Goal: Check status: Check status

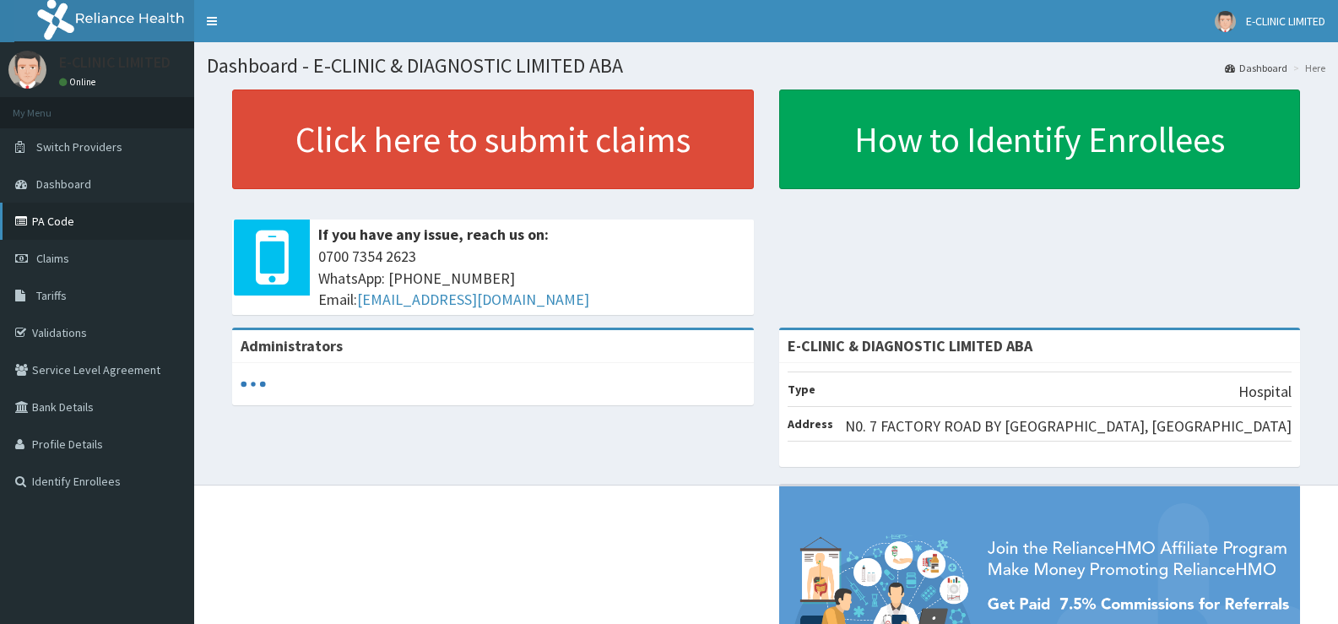
click at [65, 217] on link "PA Code" at bounding box center [97, 221] width 194 height 37
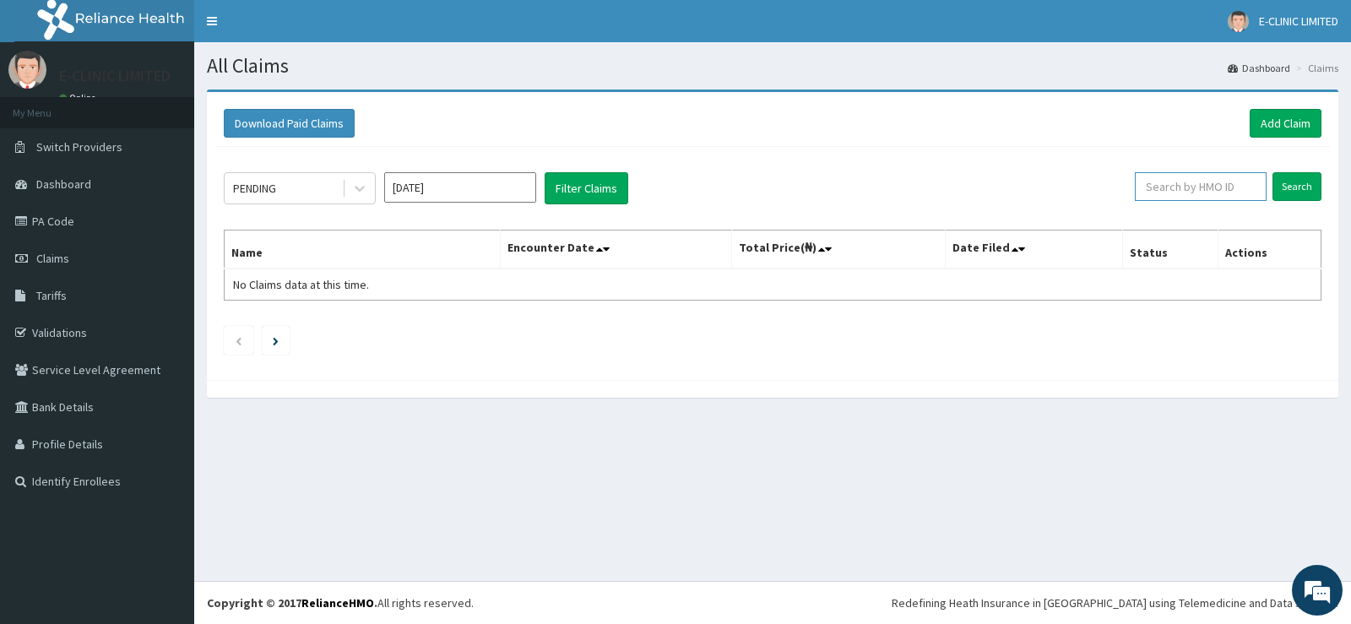
click at [1228, 188] on input "text" at bounding box center [1201, 186] width 133 height 29
type input "LFM/10103/C"
click at [1294, 178] on input "Search" at bounding box center [1296, 186] width 49 height 29
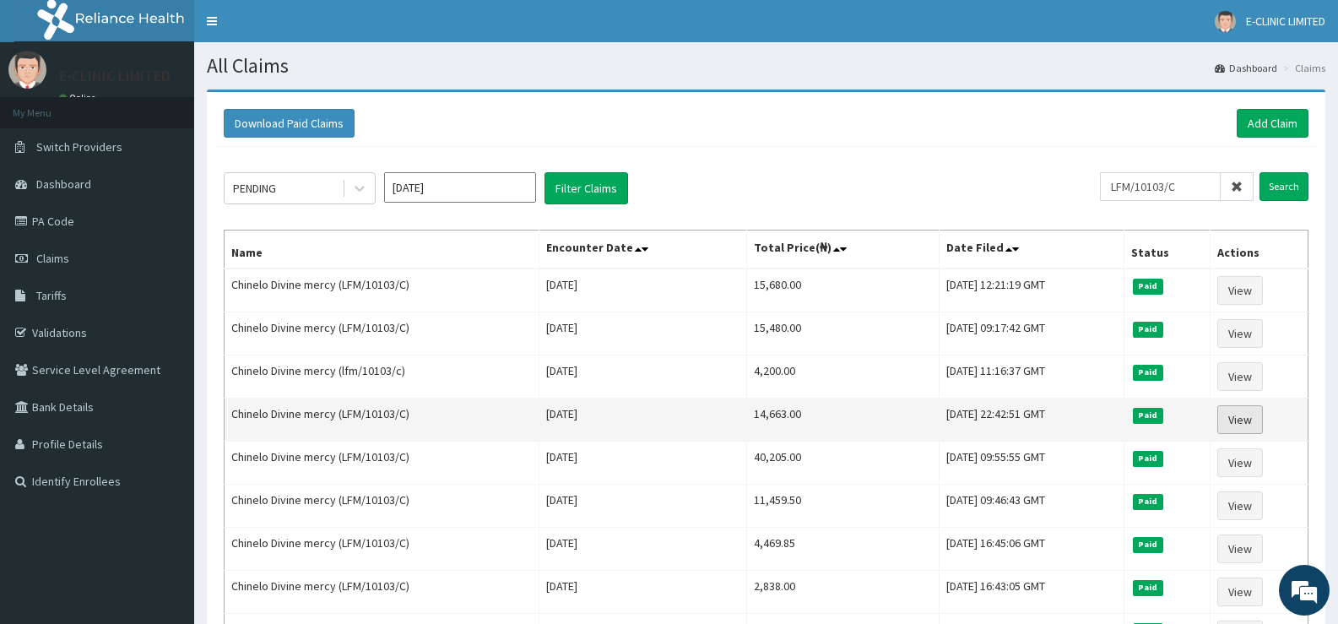
click at [1247, 416] on link "View" at bounding box center [1240, 419] width 46 height 29
